Goal: Task Accomplishment & Management: Manage account settings

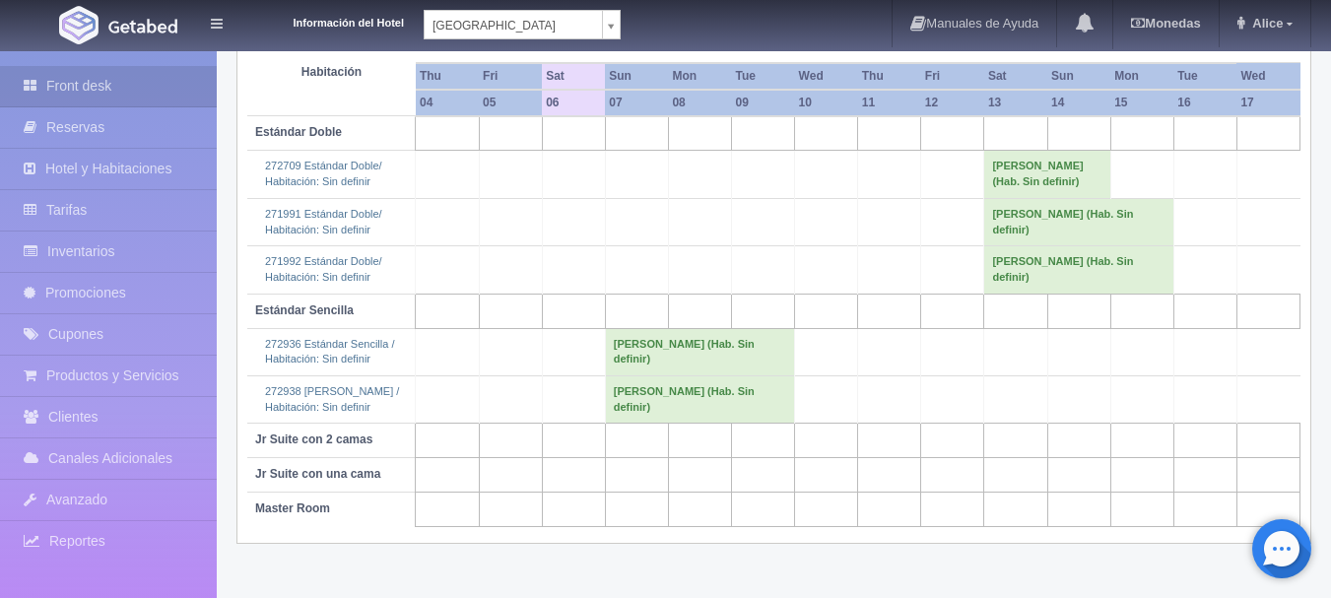
scroll to position [284, 0]
click at [672, 372] on td "[PERSON_NAME] (Hab. Sin definir)" at bounding box center [699, 351] width 189 height 47
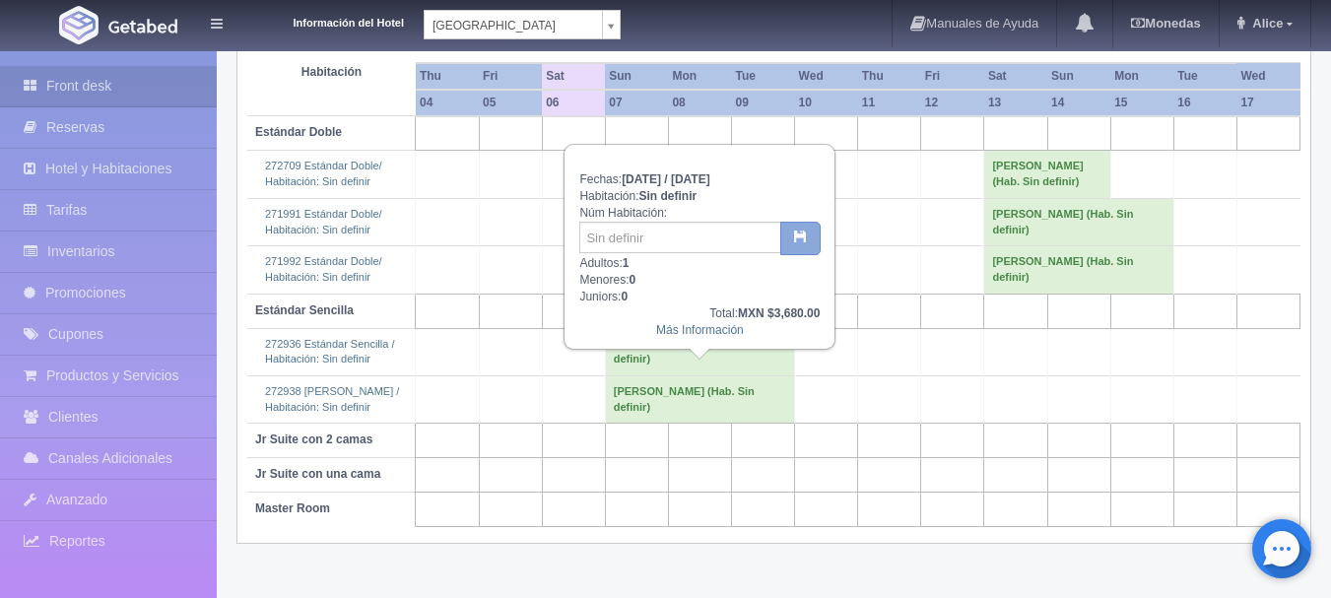
click at [803, 245] on button "button" at bounding box center [800, 239] width 40 height 34
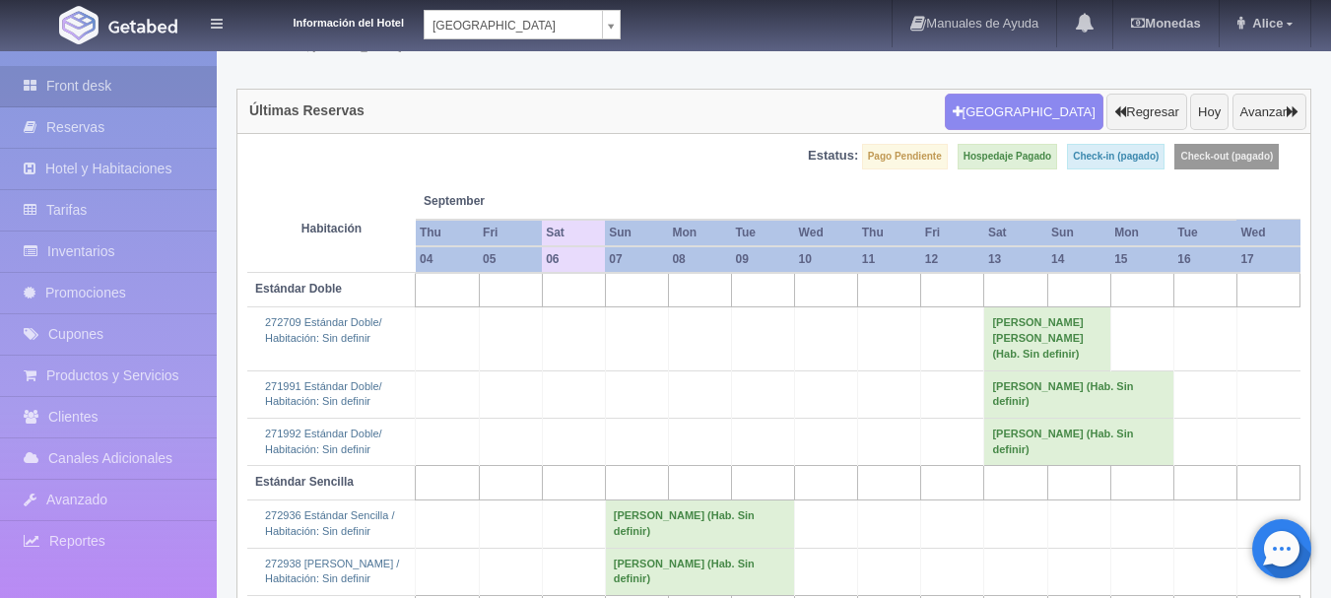
scroll to position [284, 0]
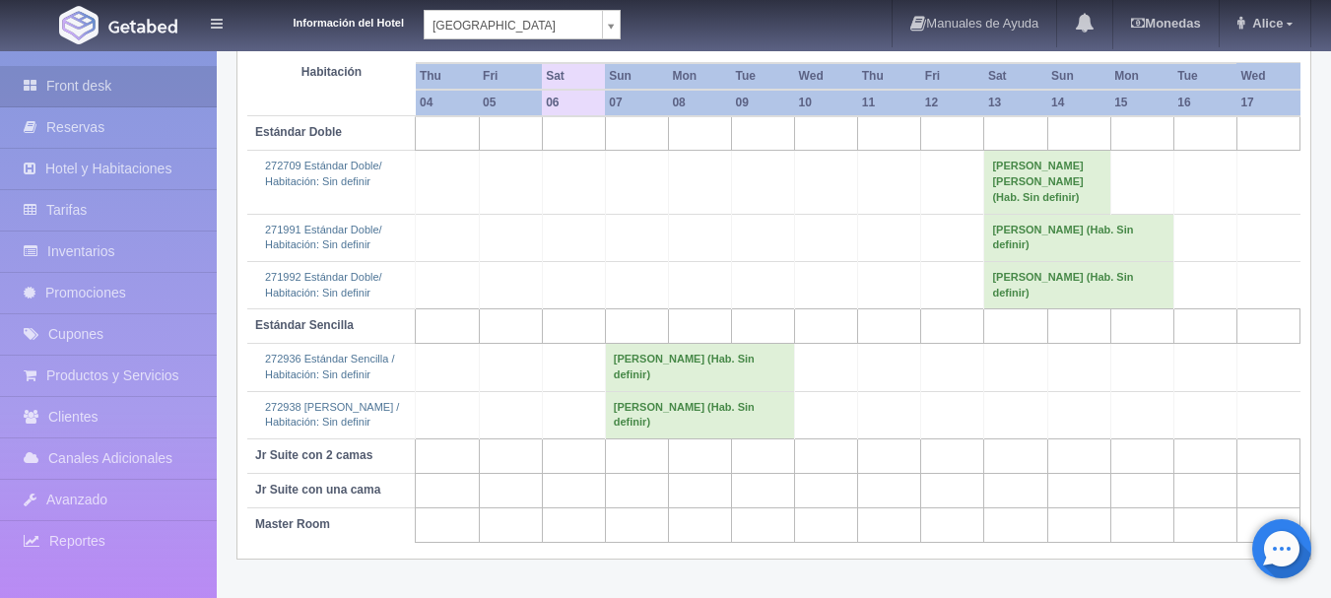
click at [701, 384] on td "[PERSON_NAME] (Hab. Sin definir)" at bounding box center [699, 367] width 189 height 47
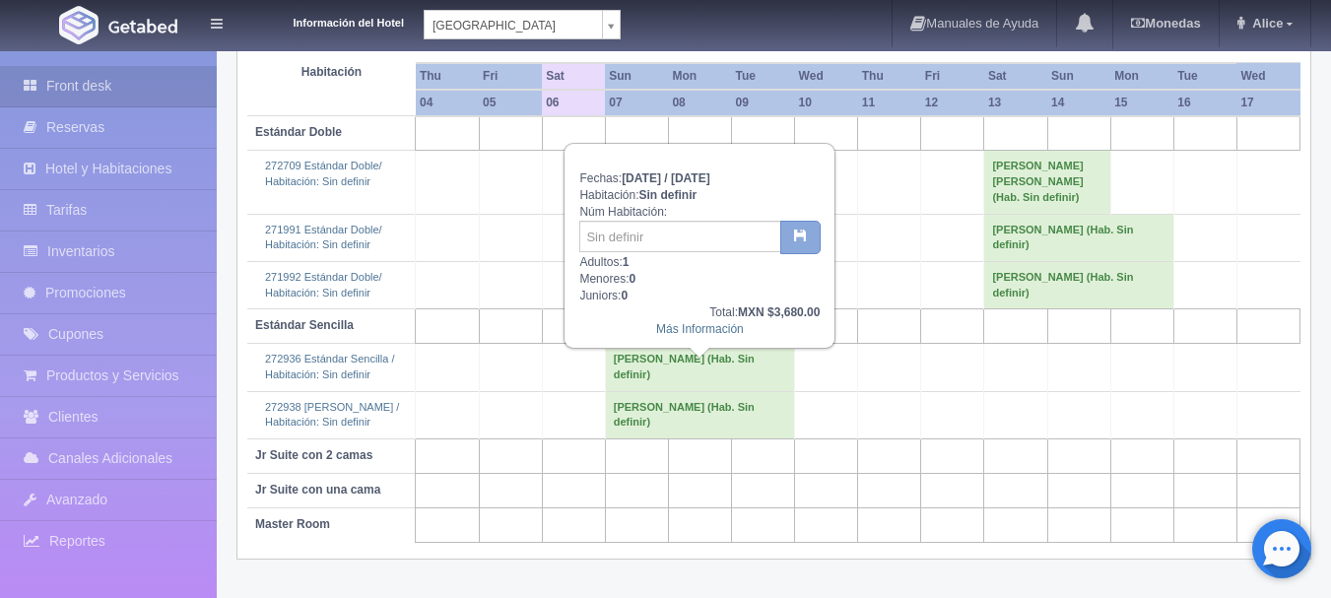
click at [796, 243] on button "button" at bounding box center [800, 238] width 40 height 34
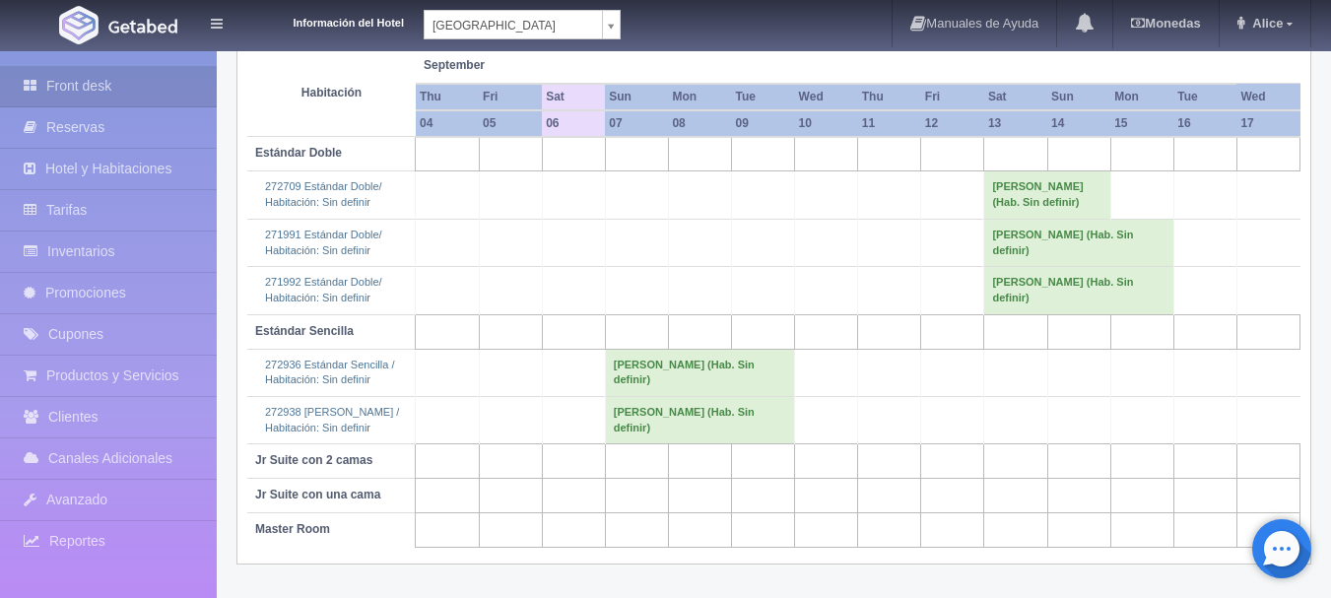
scroll to position [284, 0]
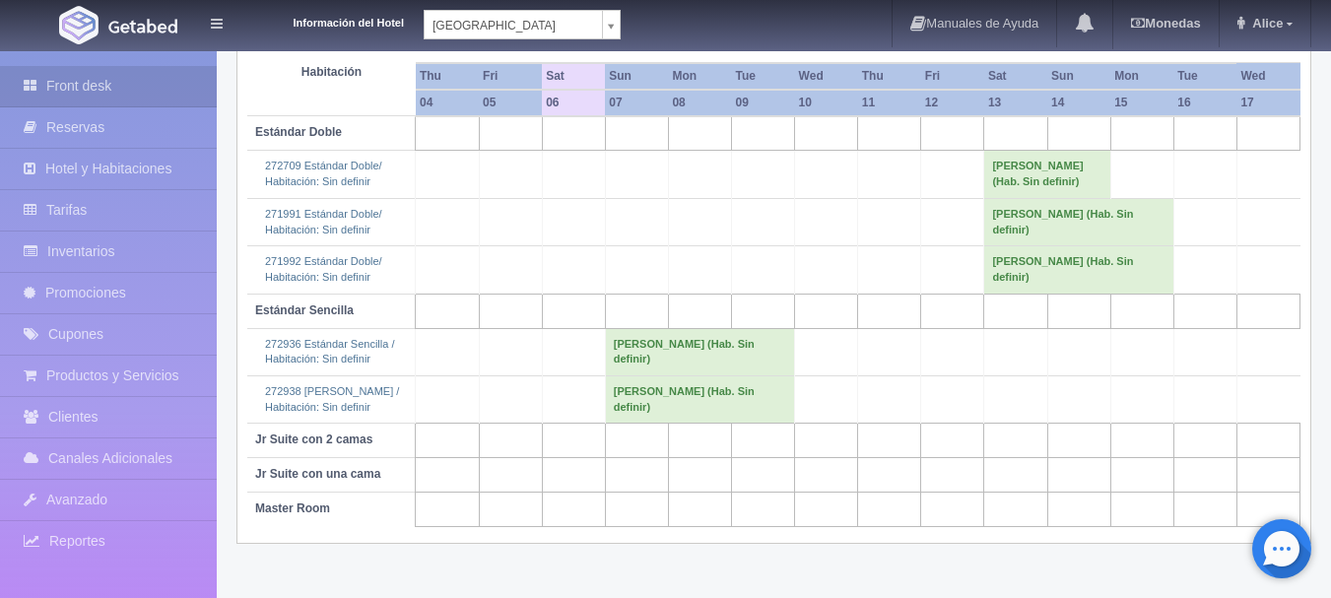
click at [700, 372] on td "[PERSON_NAME] (Hab. Sin definir)" at bounding box center [699, 351] width 189 height 47
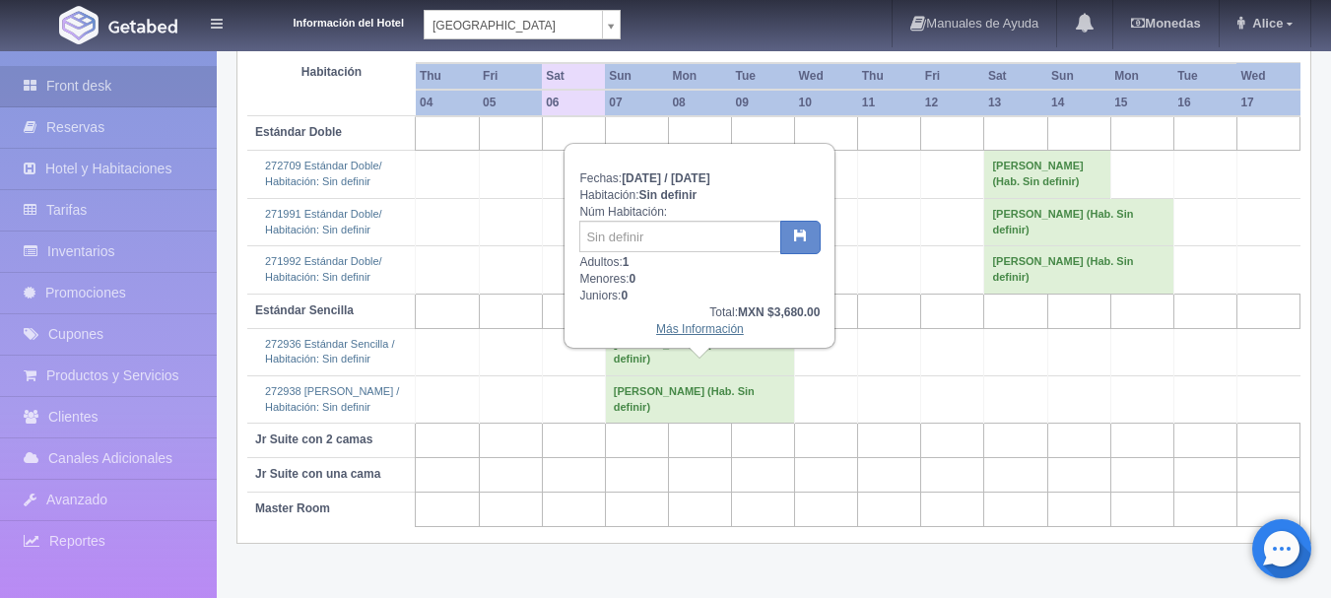
click at [735, 325] on link "Más Información" at bounding box center [700, 329] width 88 height 14
